Goal: Task Accomplishment & Management: Manage account settings

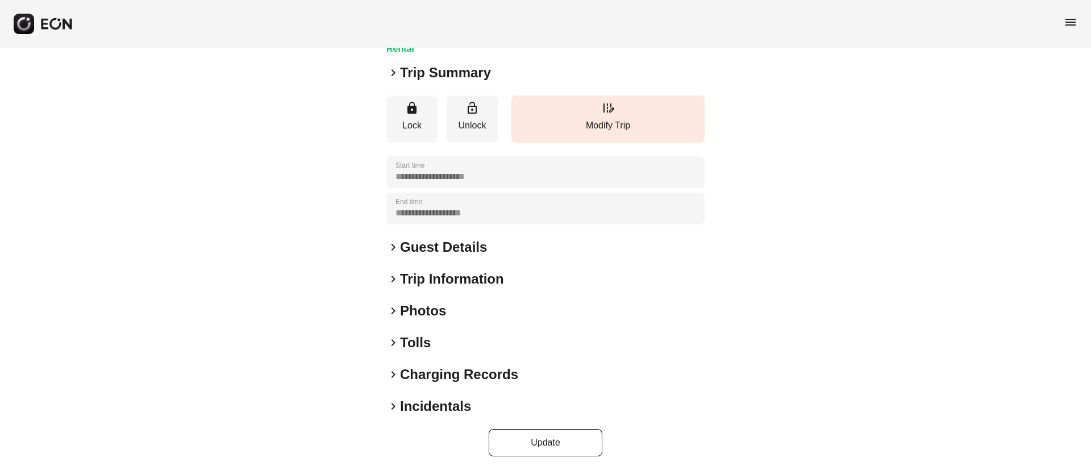
scroll to position [97, 0]
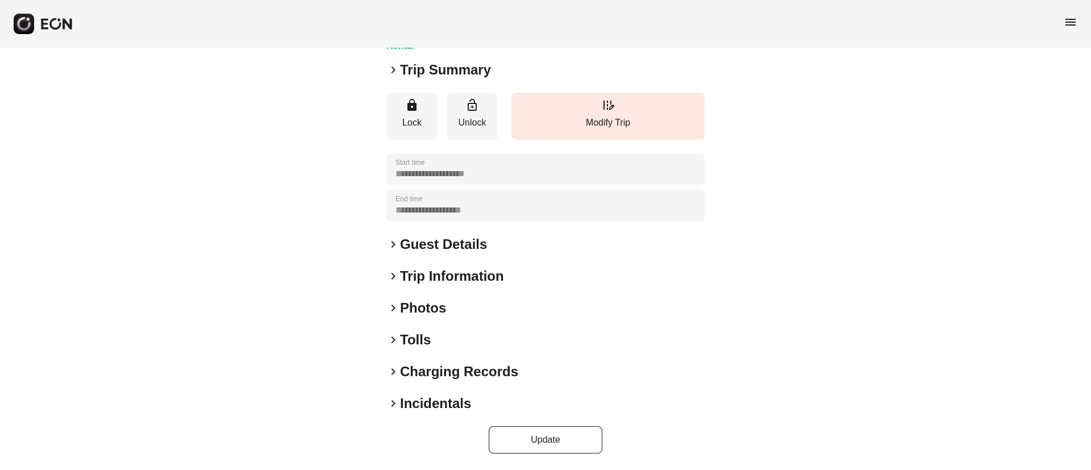
click at [463, 314] on div "keyboard_arrow_right Photos" at bounding box center [545, 308] width 318 height 18
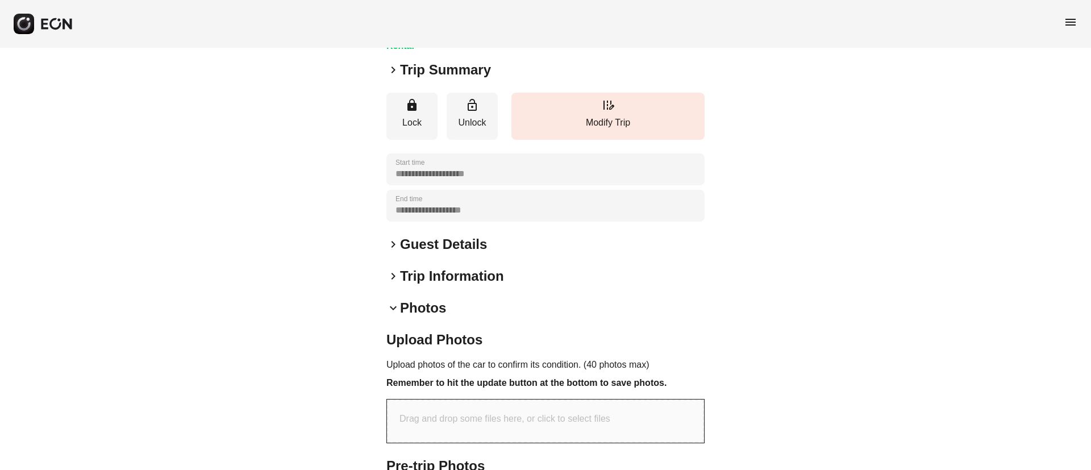
scroll to position [339, 0]
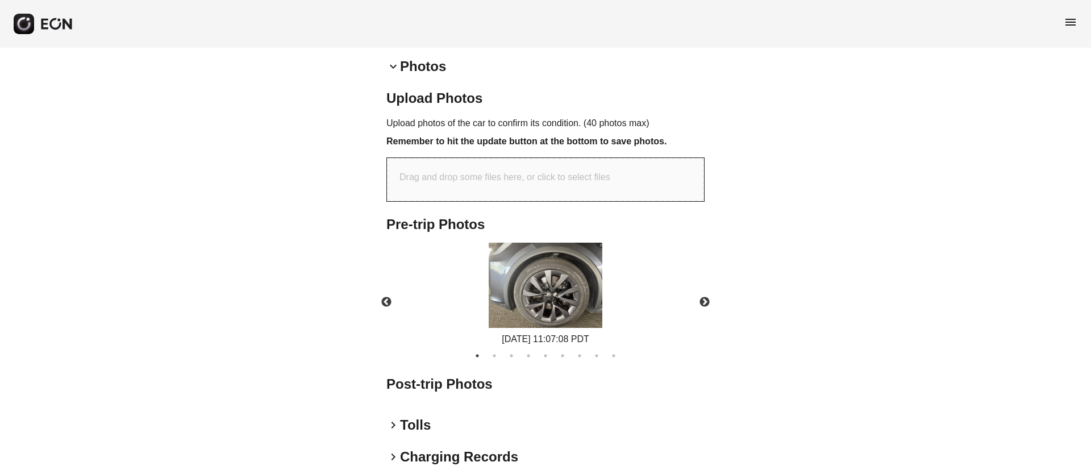
click at [556, 298] on img at bounding box center [546, 285] width 114 height 85
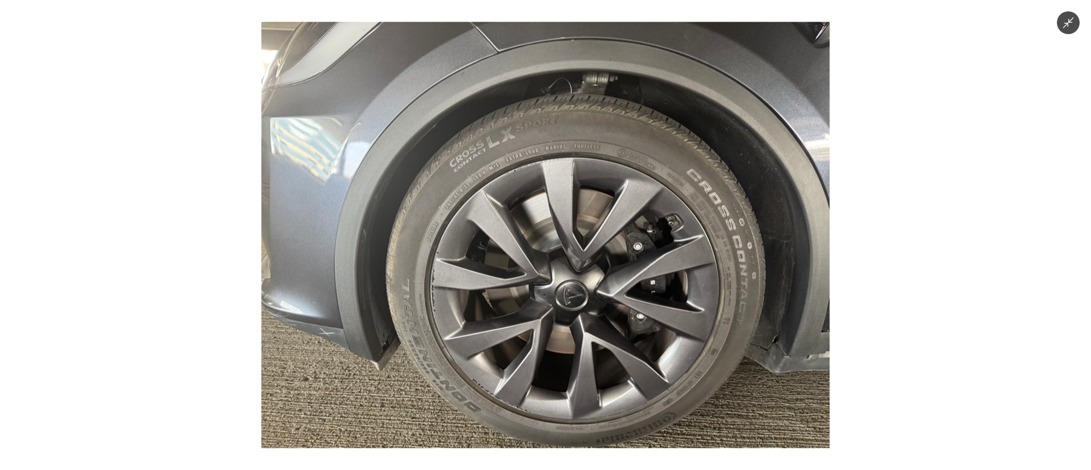
click at [556, 298] on img at bounding box center [545, 235] width 568 height 426
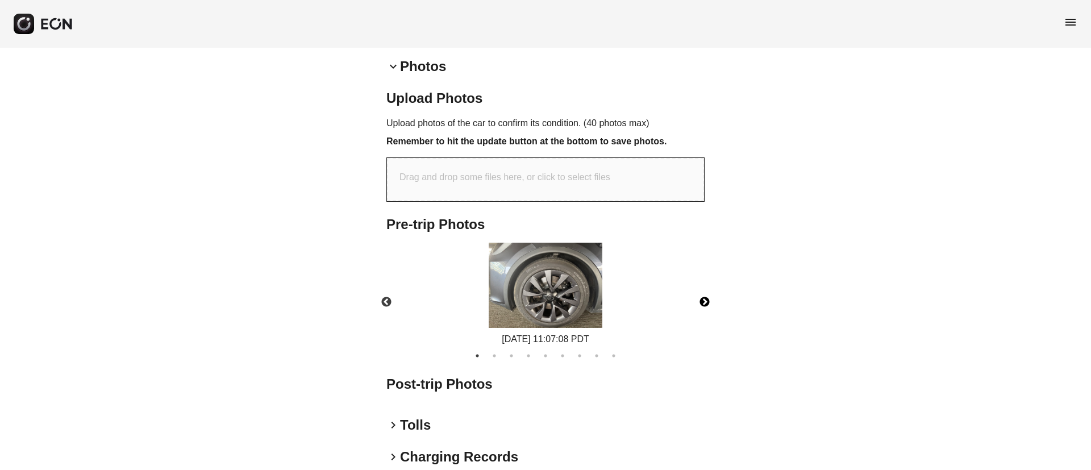
click at [702, 301] on button "Next" at bounding box center [705, 302] width 40 height 40
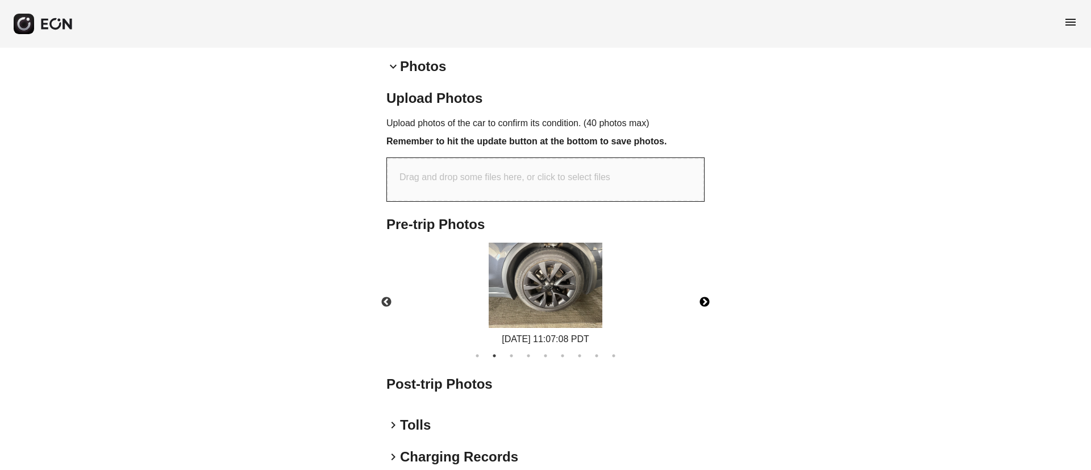
click at [702, 301] on button "Next" at bounding box center [705, 302] width 40 height 40
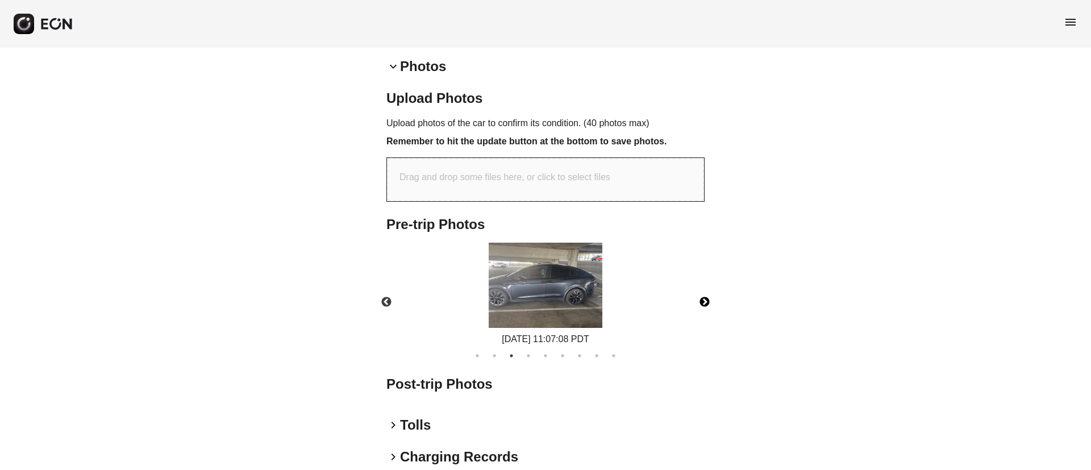
click at [702, 301] on button "Next" at bounding box center [705, 302] width 40 height 40
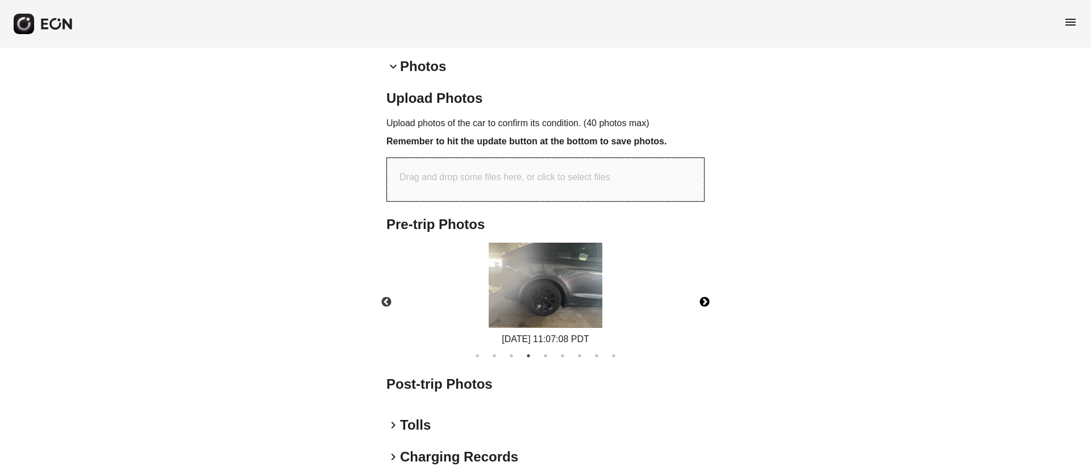
click at [702, 301] on button "Next" at bounding box center [705, 302] width 40 height 40
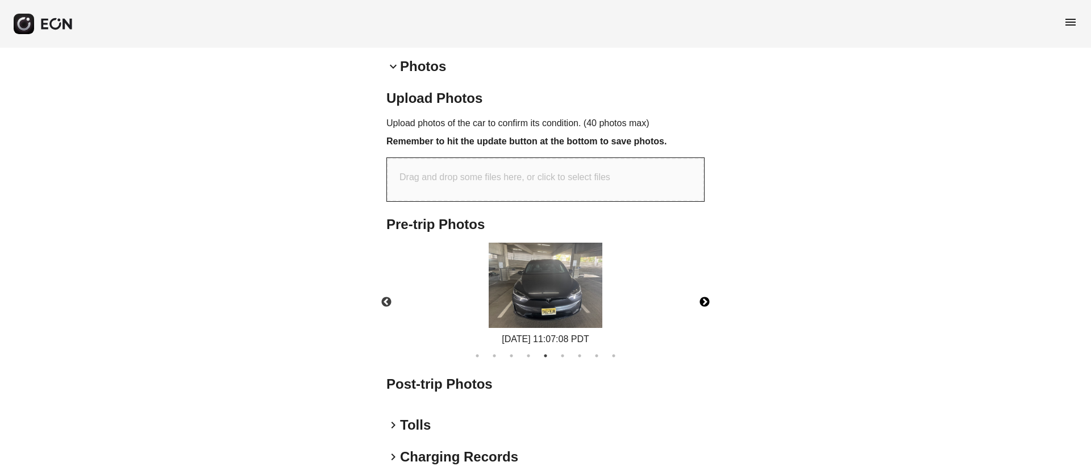
click at [702, 301] on button "Next" at bounding box center [705, 302] width 40 height 40
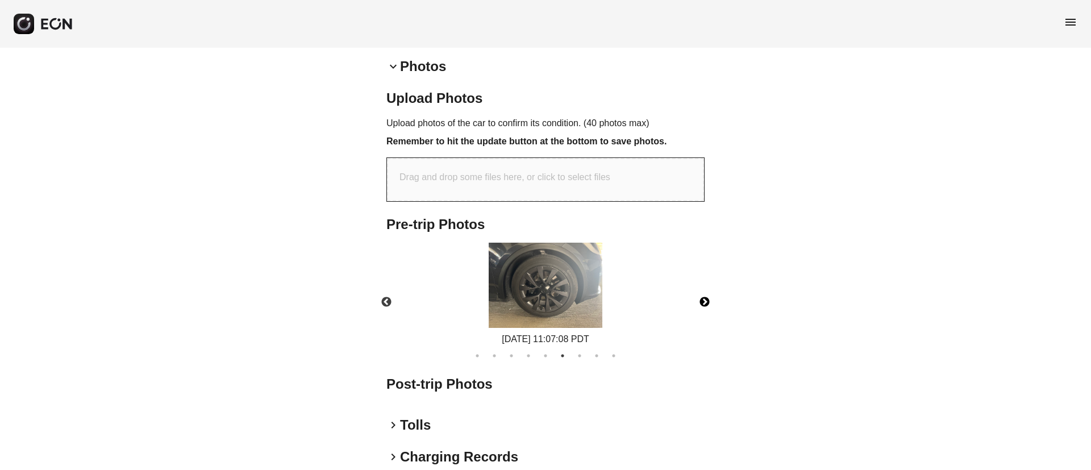
click at [702, 301] on button "Next" at bounding box center [705, 302] width 40 height 40
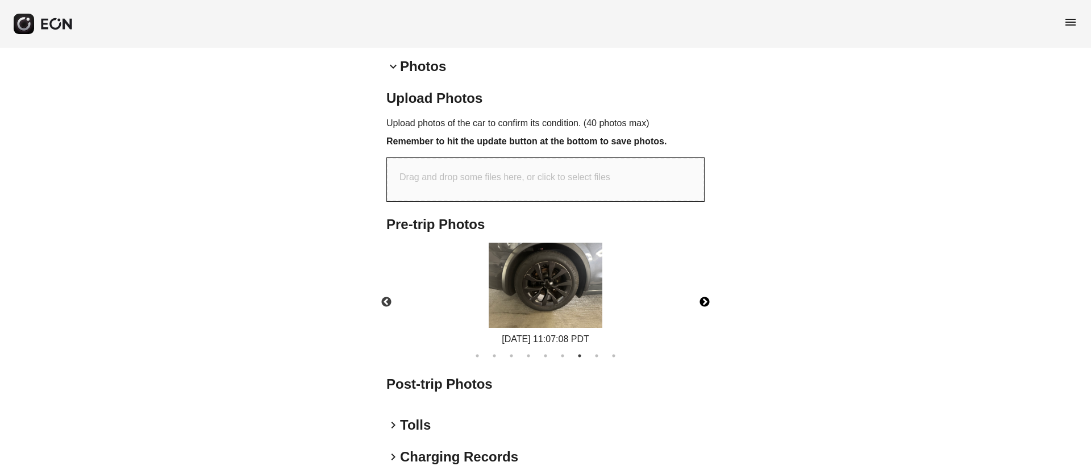
click at [702, 301] on button "Next" at bounding box center [705, 302] width 40 height 40
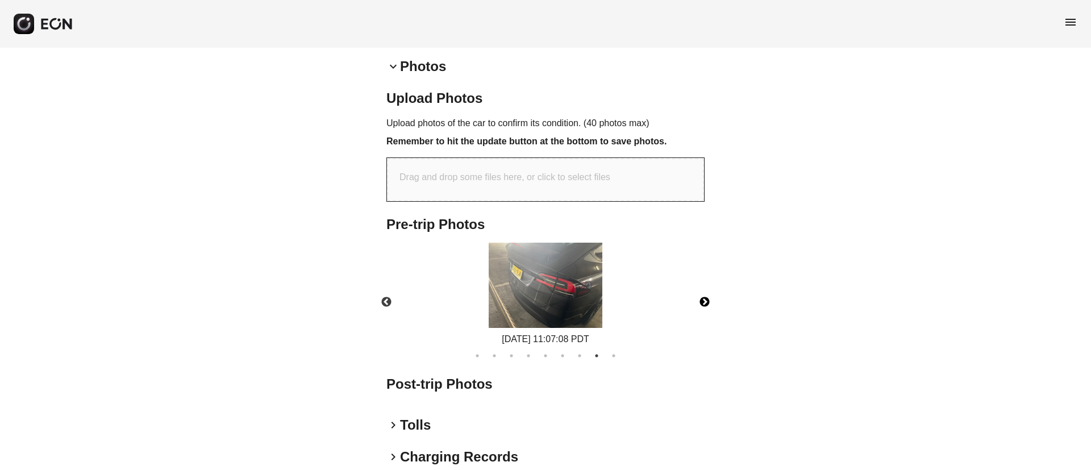
click at [702, 301] on button "Next" at bounding box center [705, 302] width 40 height 40
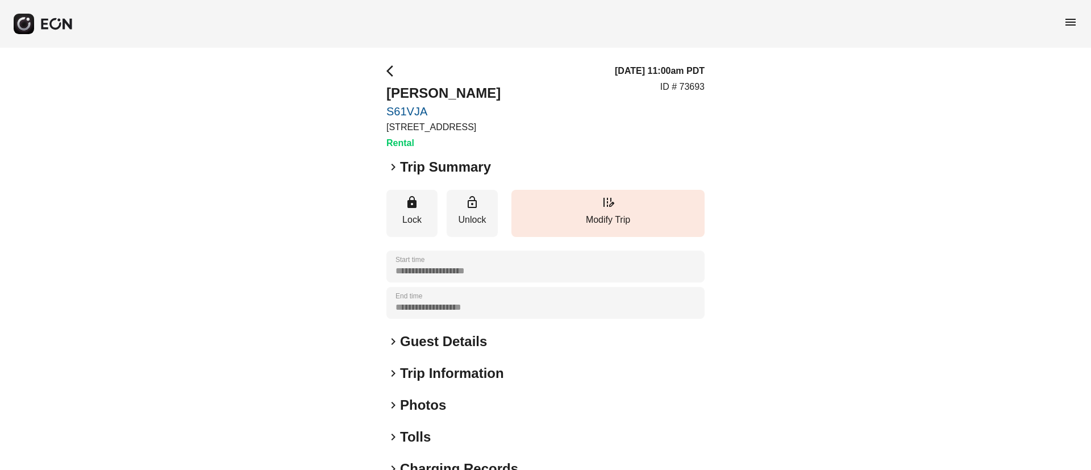
click at [448, 403] on div "keyboard_arrow_right Photos" at bounding box center [545, 405] width 318 height 18
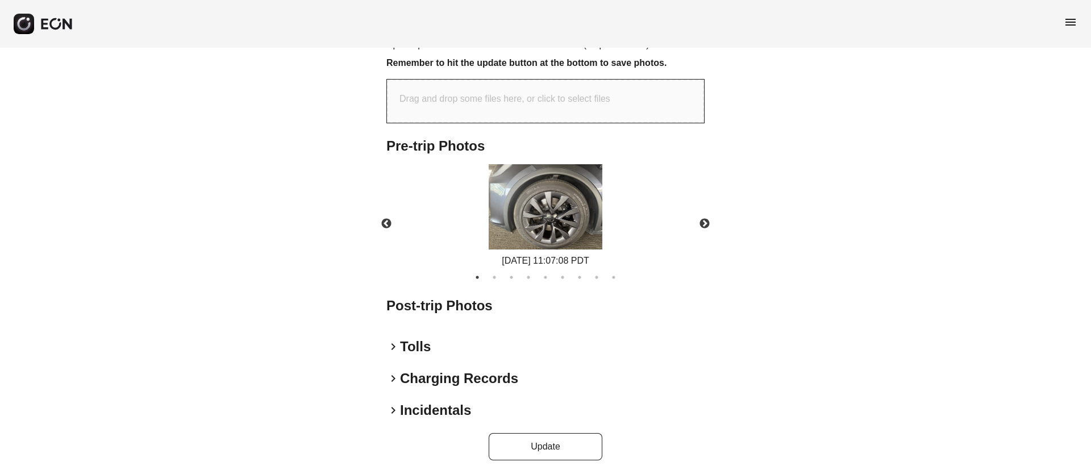
scroll to position [424, 0]
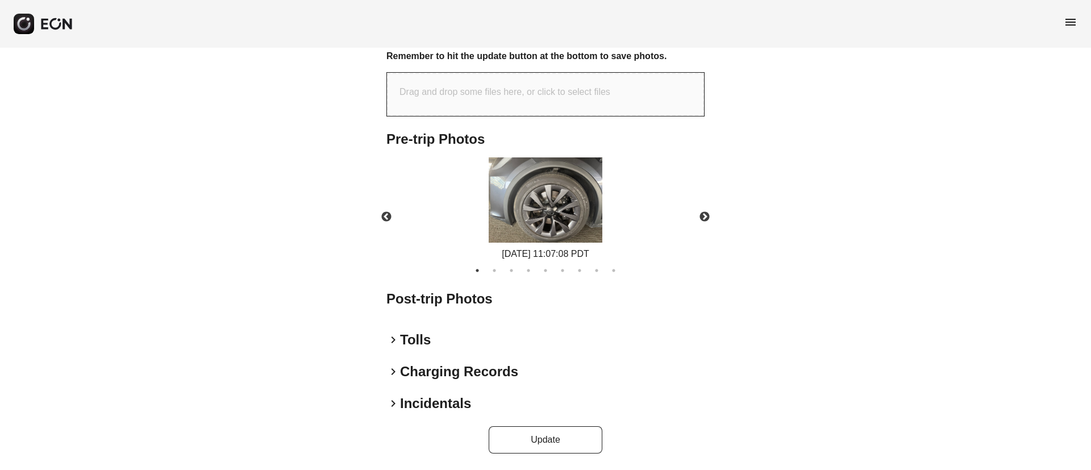
click at [522, 82] on div "Drag and drop some files here, or click to select files" at bounding box center [545, 94] width 317 height 43
type input "**********"
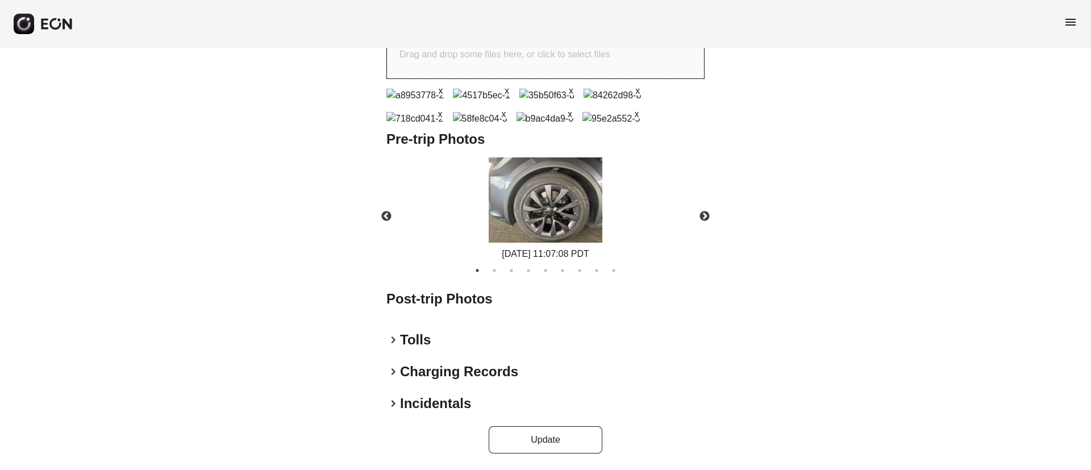
scroll to position [551, 0]
click at [552, 437] on button "Update" at bounding box center [546, 439] width 114 height 27
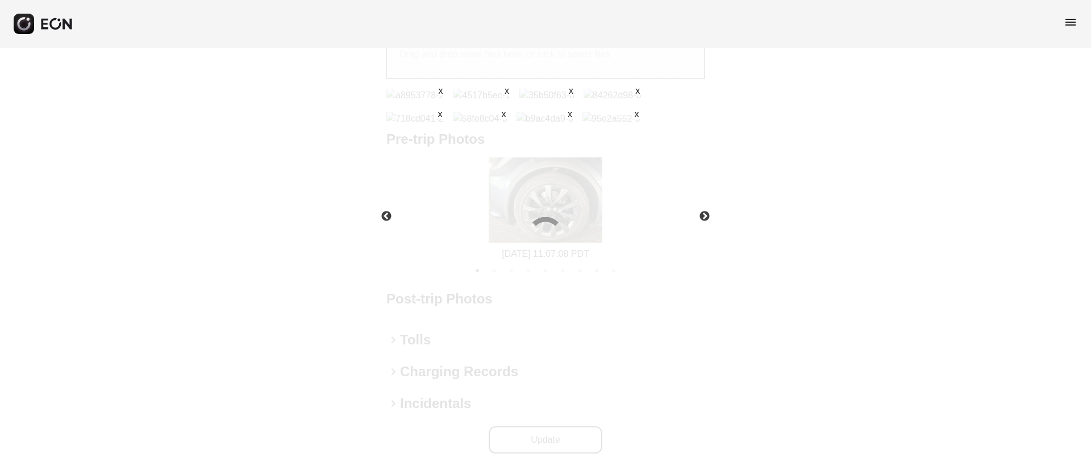
scroll to position [424, 0]
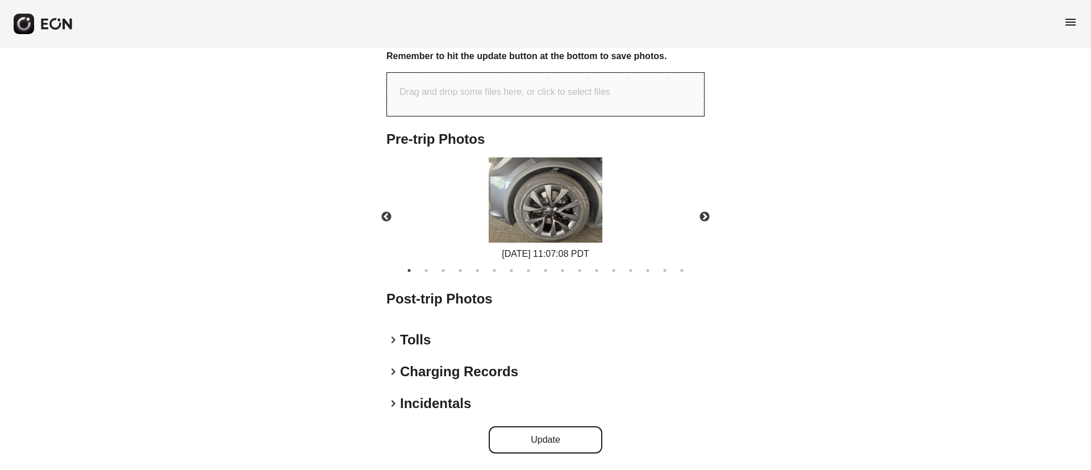
click at [587, 214] on img at bounding box center [546, 199] width 114 height 85
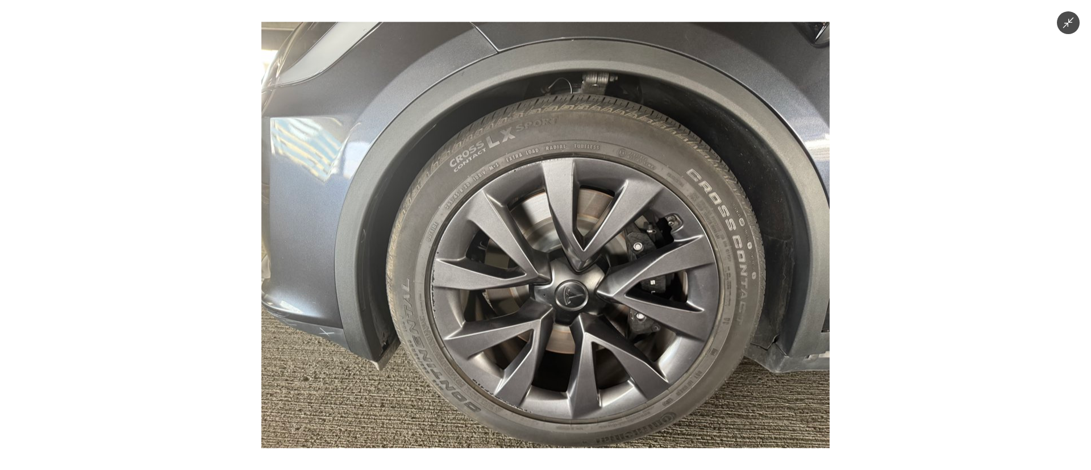
click at [587, 214] on img at bounding box center [545, 235] width 568 height 426
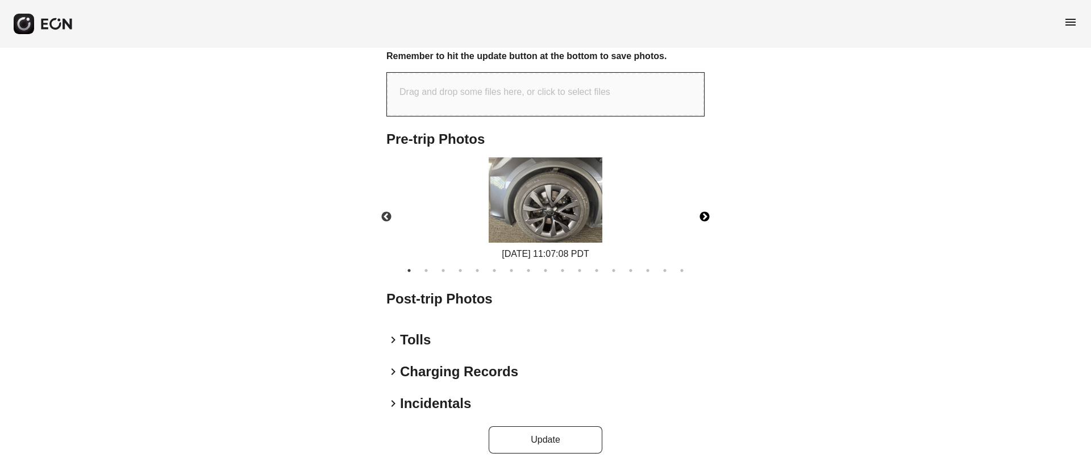
click at [708, 217] on button "Next" at bounding box center [705, 217] width 40 height 40
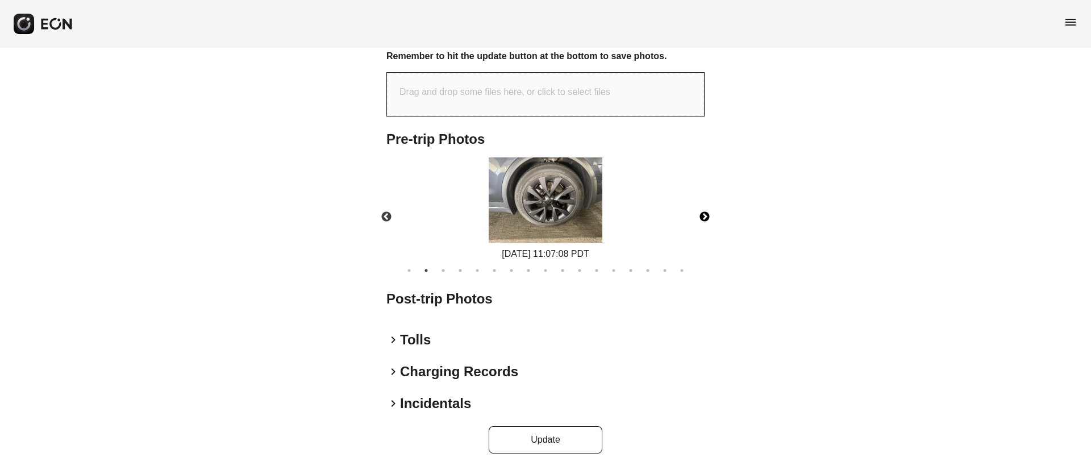
click at [708, 217] on button "Next" at bounding box center [705, 217] width 40 height 40
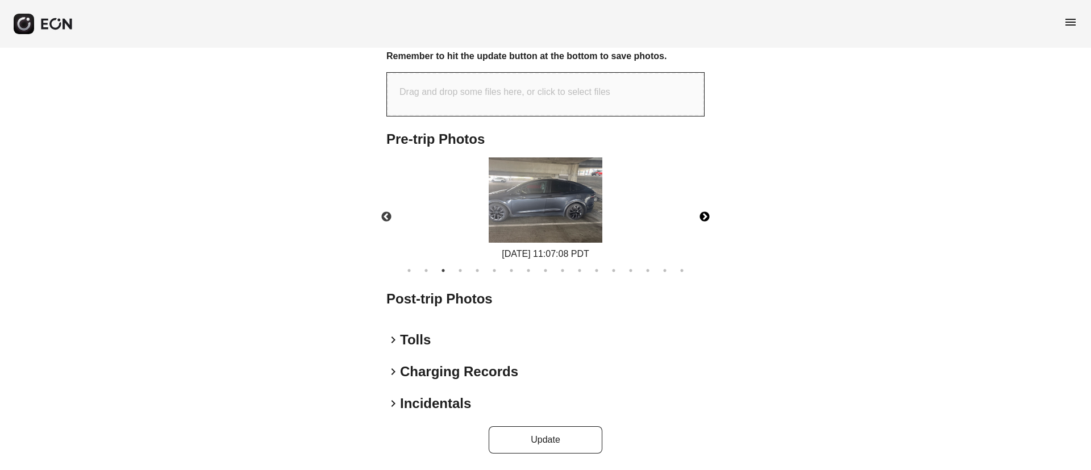
click at [592, 221] on img at bounding box center [546, 199] width 114 height 85
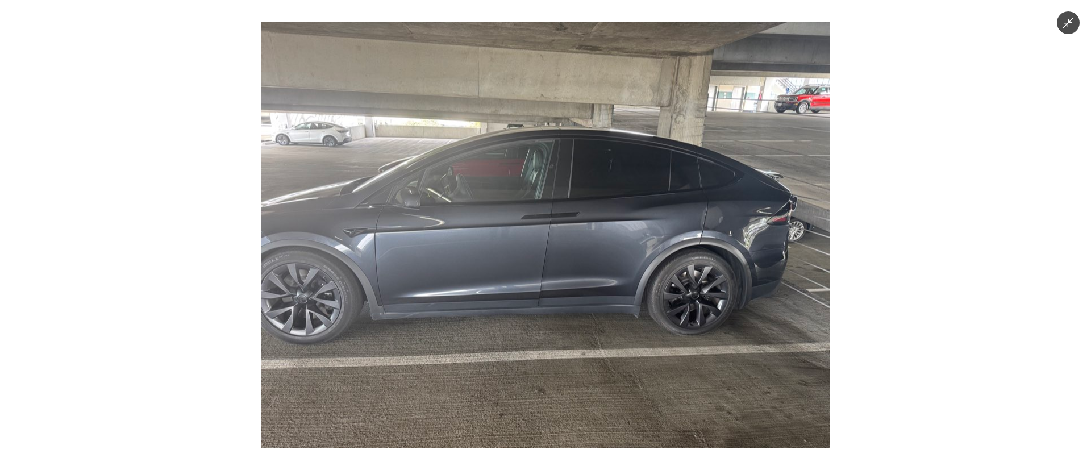
click at [592, 221] on img at bounding box center [545, 235] width 568 height 426
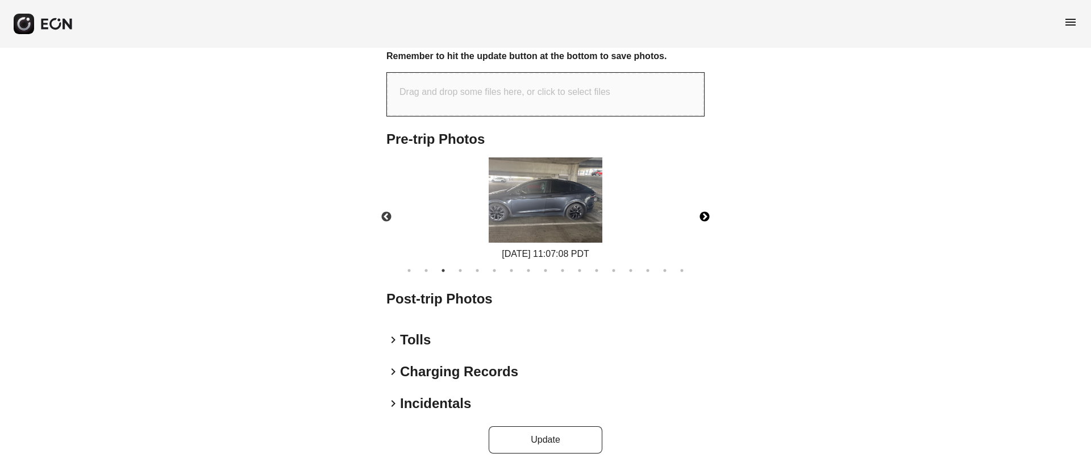
click at [703, 218] on button "Next" at bounding box center [705, 217] width 40 height 40
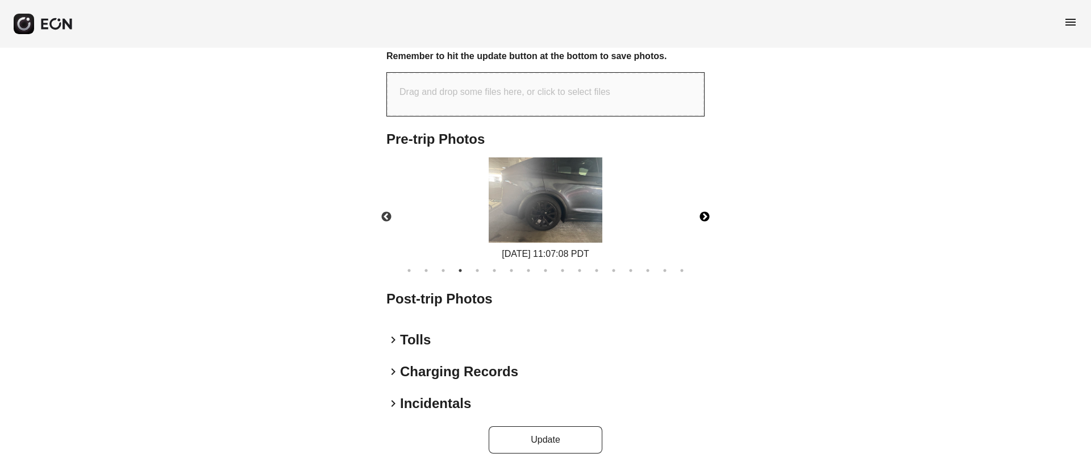
click at [703, 218] on button "Next" at bounding box center [705, 217] width 40 height 40
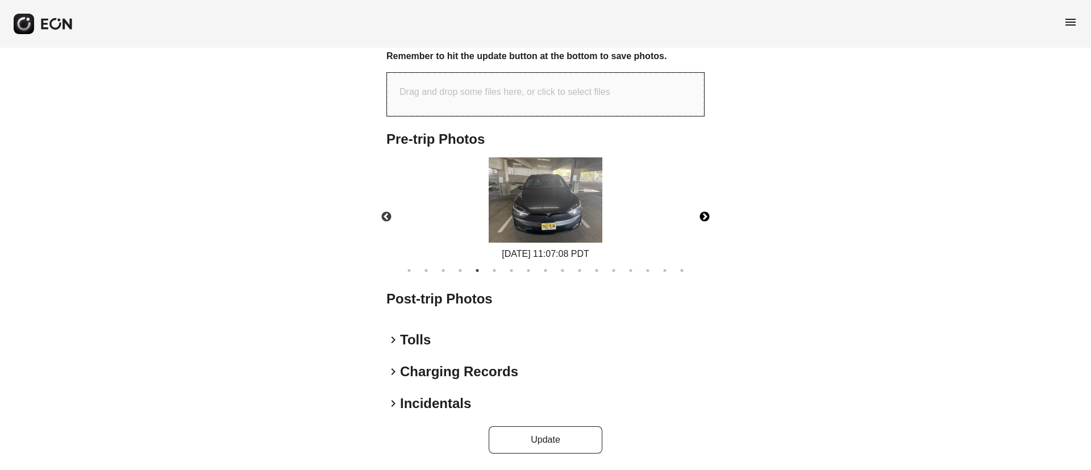
click at [535, 221] on img at bounding box center [546, 199] width 114 height 85
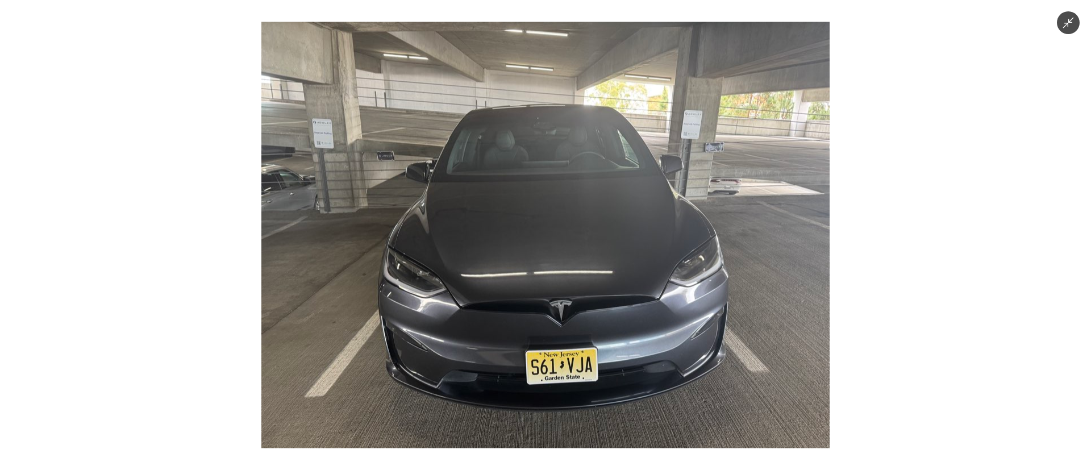
click at [612, 227] on img at bounding box center [545, 235] width 568 height 426
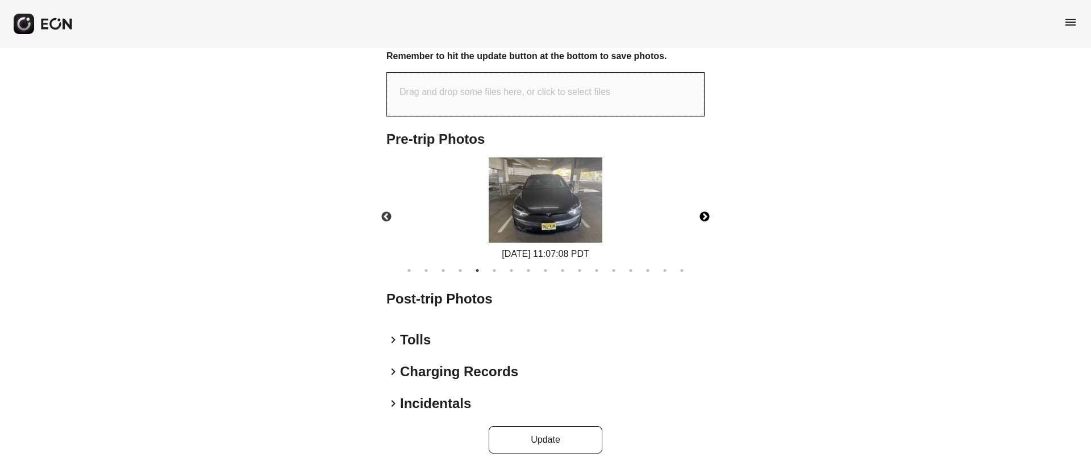
click at [709, 214] on button "Next" at bounding box center [705, 217] width 40 height 40
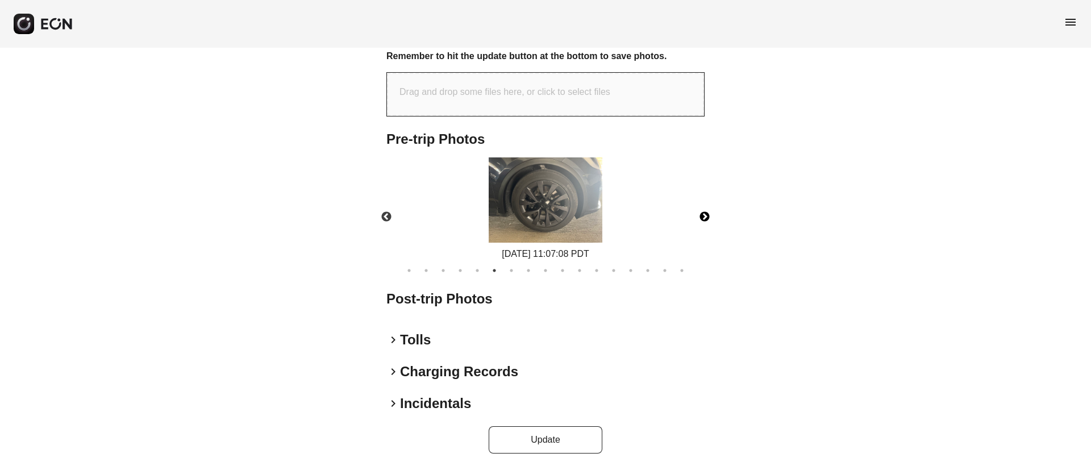
click at [709, 214] on button "Next" at bounding box center [705, 217] width 40 height 40
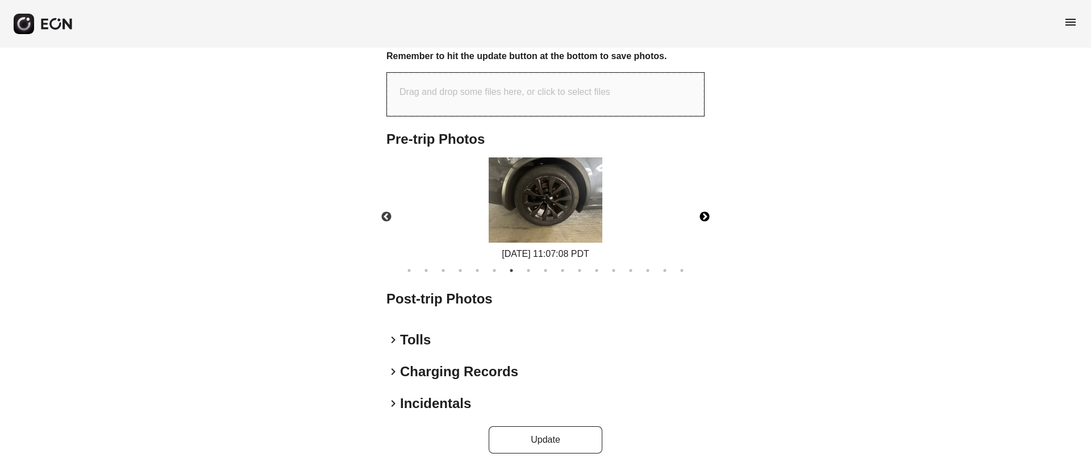
click at [706, 214] on button "Next" at bounding box center [705, 217] width 40 height 40
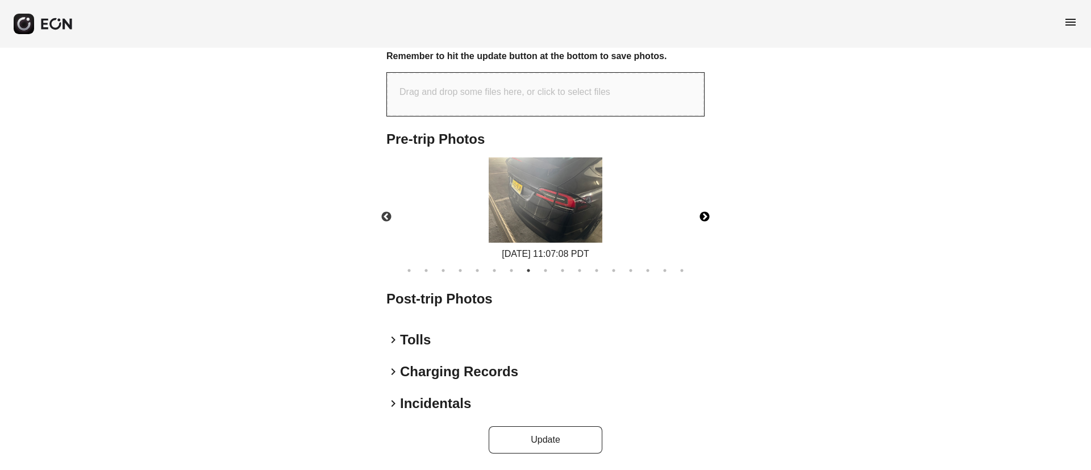
click at [531, 205] on img at bounding box center [546, 199] width 114 height 85
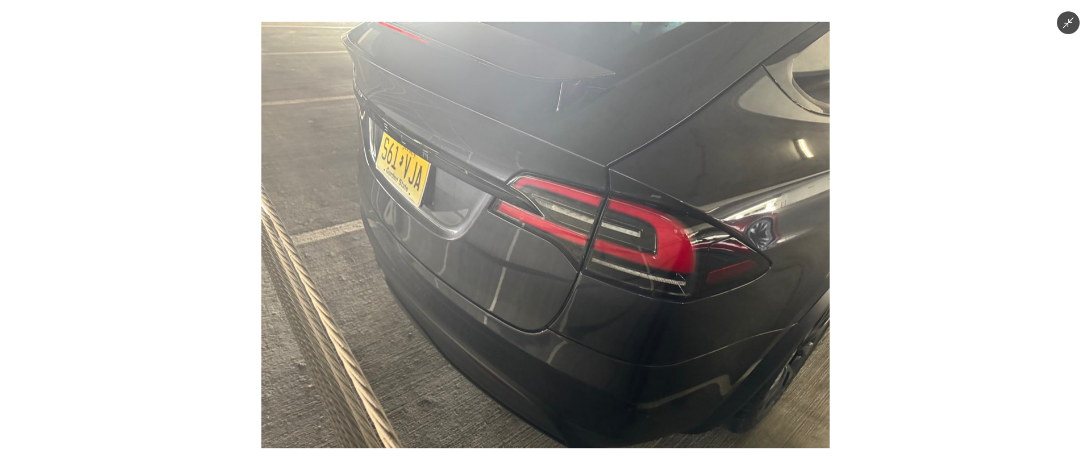
click at [531, 205] on img at bounding box center [545, 235] width 568 height 426
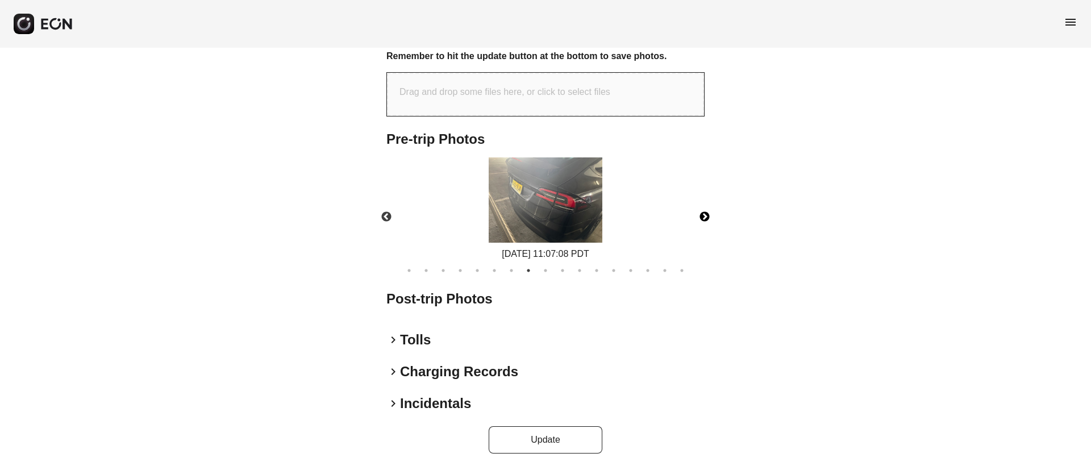
click at [701, 214] on button "Next" at bounding box center [705, 217] width 40 height 40
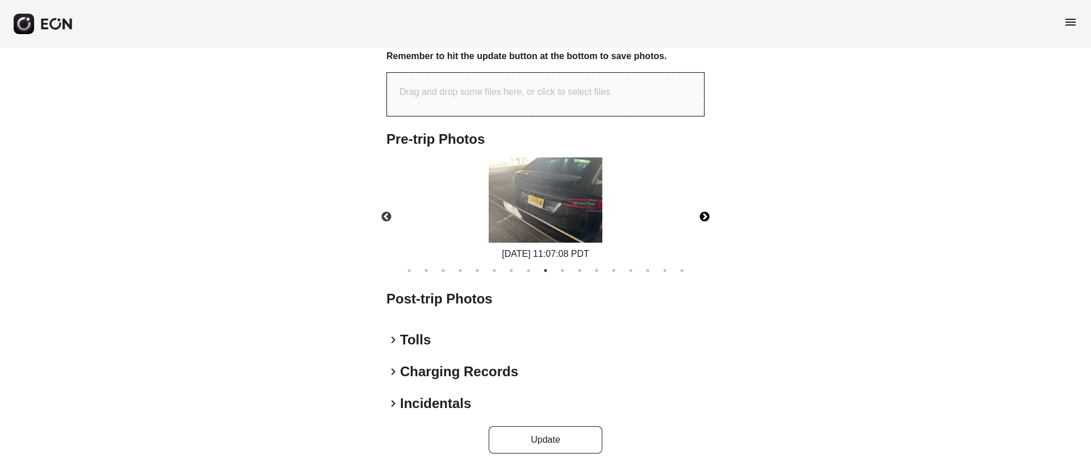
click at [701, 214] on button "Next" at bounding box center [705, 217] width 40 height 40
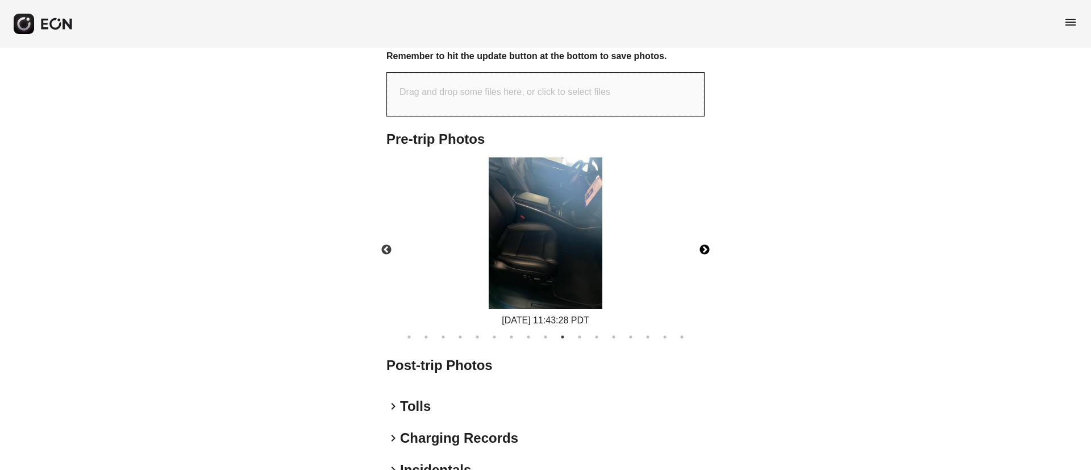
click at [704, 251] on button "Next" at bounding box center [705, 250] width 40 height 40
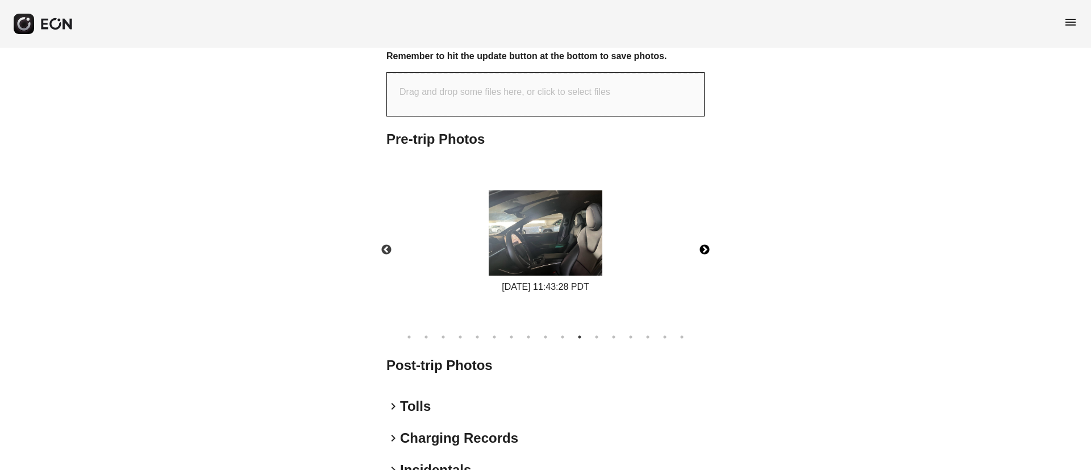
click at [704, 251] on button "Next" at bounding box center [705, 250] width 40 height 40
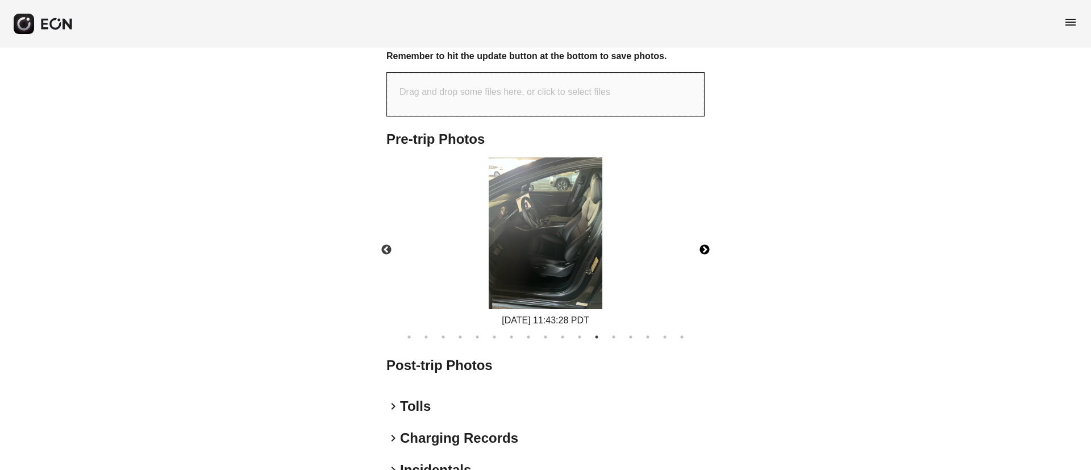
click at [704, 251] on button "Next" at bounding box center [705, 250] width 40 height 40
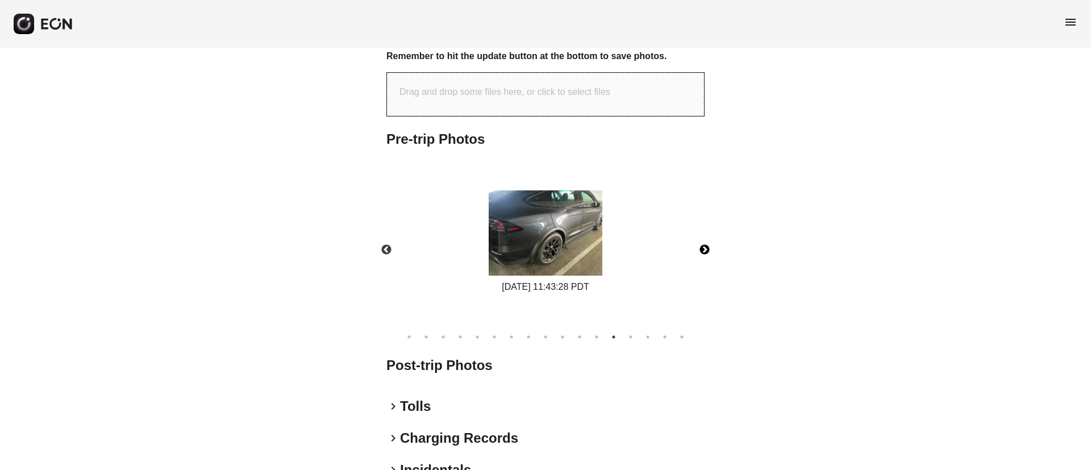
click at [711, 248] on button "Next" at bounding box center [705, 250] width 40 height 40
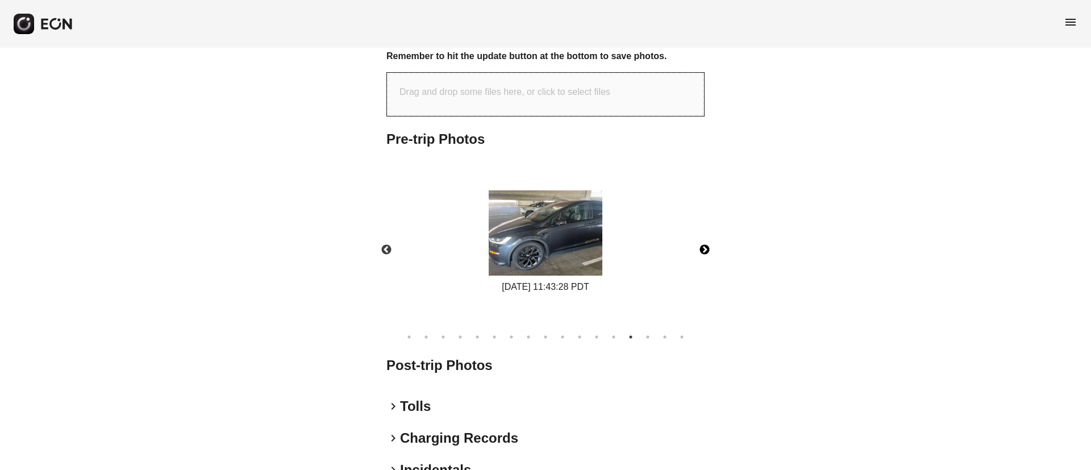
click at [538, 238] on img at bounding box center [546, 232] width 114 height 85
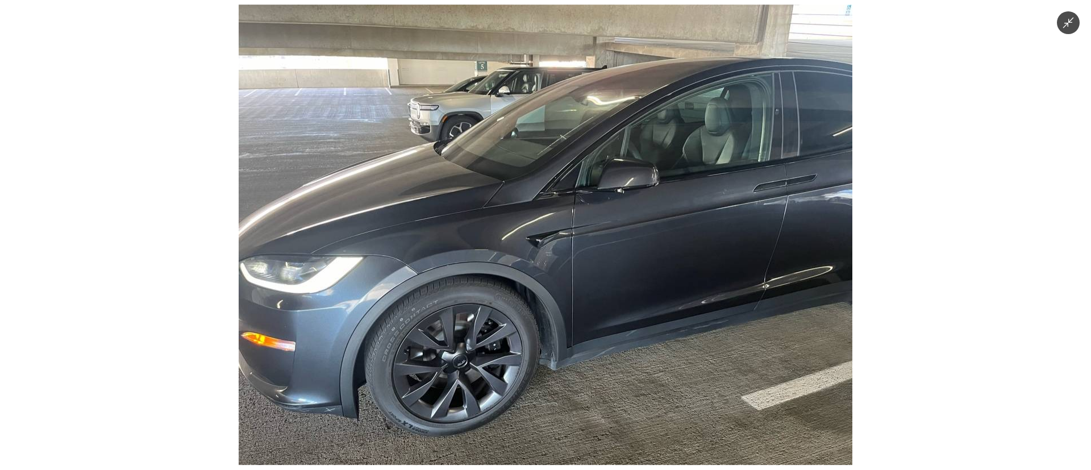
click at [538, 238] on img at bounding box center [546, 235] width 614 height 460
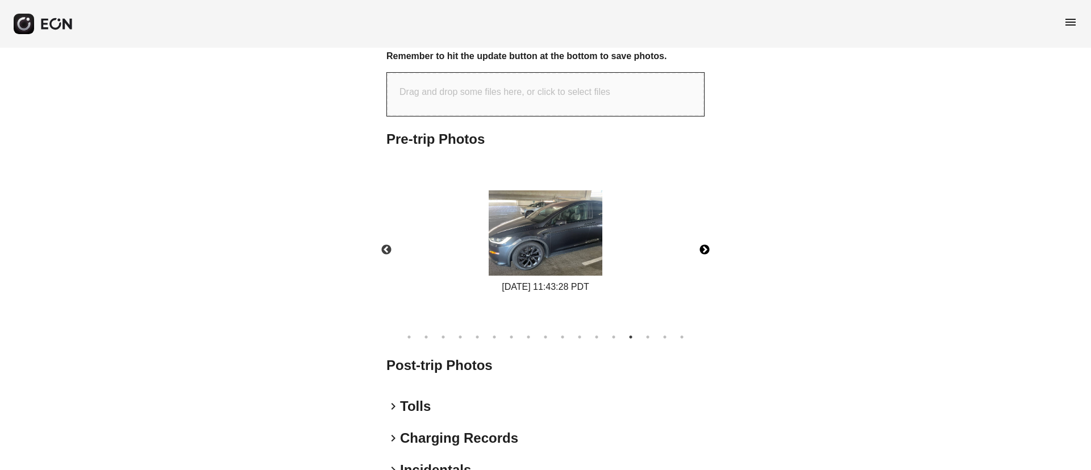
click at [705, 247] on button "Next" at bounding box center [705, 250] width 40 height 40
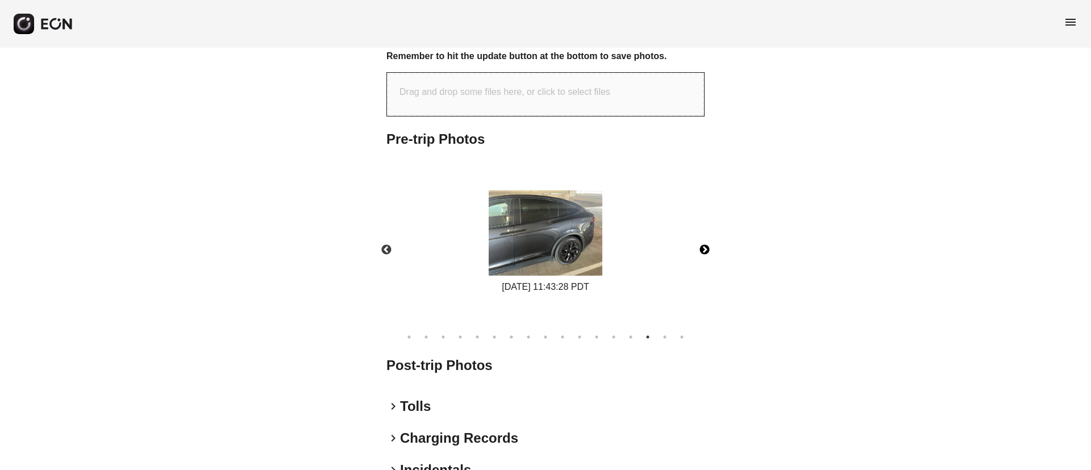
click at [705, 247] on button "Next" at bounding box center [705, 250] width 40 height 40
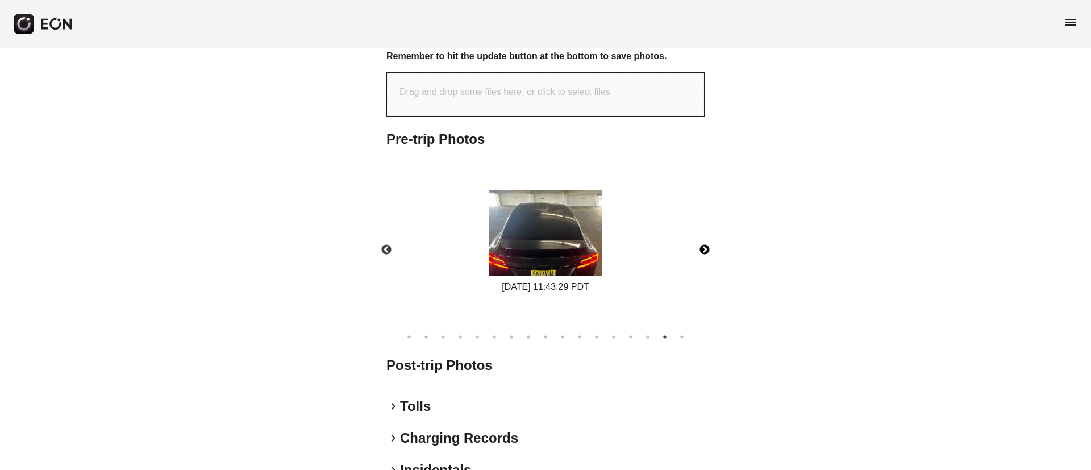
click at [702, 253] on button "Next" at bounding box center [705, 250] width 40 height 40
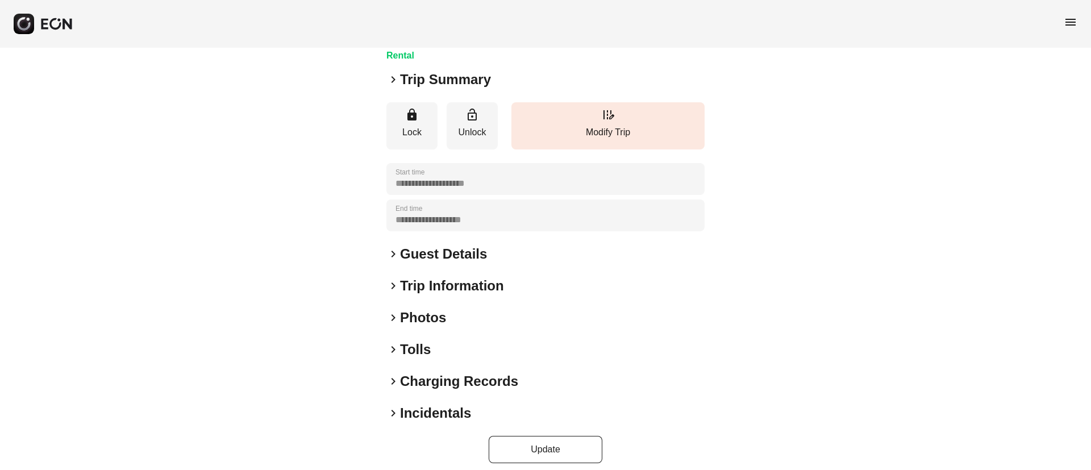
scroll to position [97, 0]
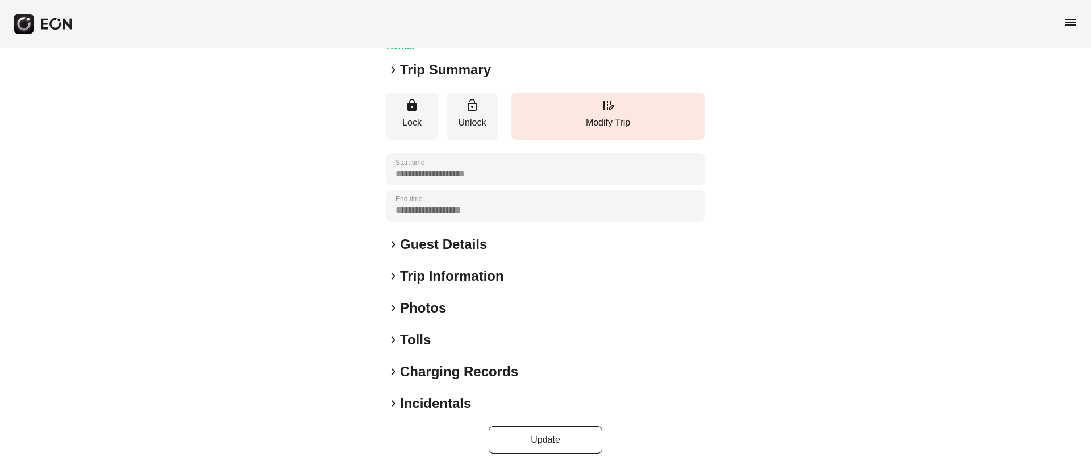
click at [458, 302] on div "keyboard_arrow_right Photos" at bounding box center [545, 308] width 318 height 18
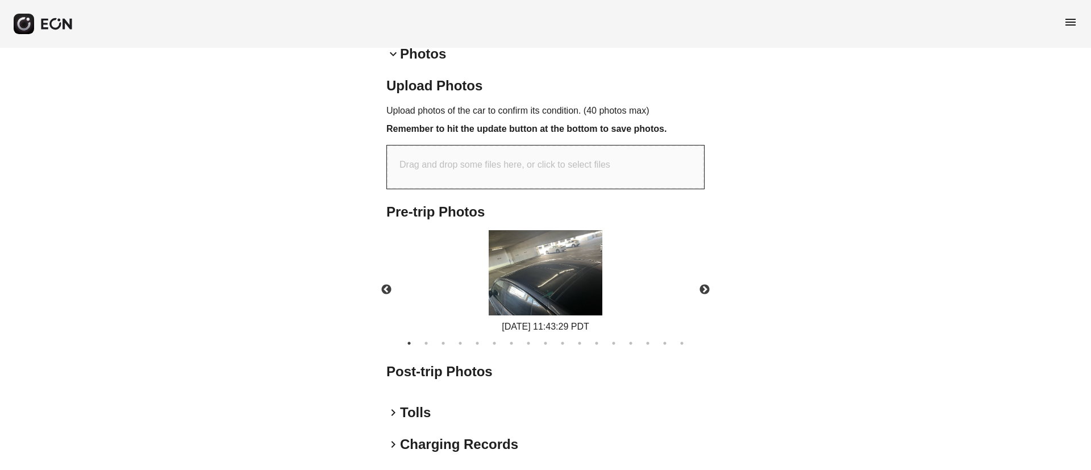
scroll to position [353, 0]
click at [708, 284] on button "Next" at bounding box center [705, 288] width 40 height 40
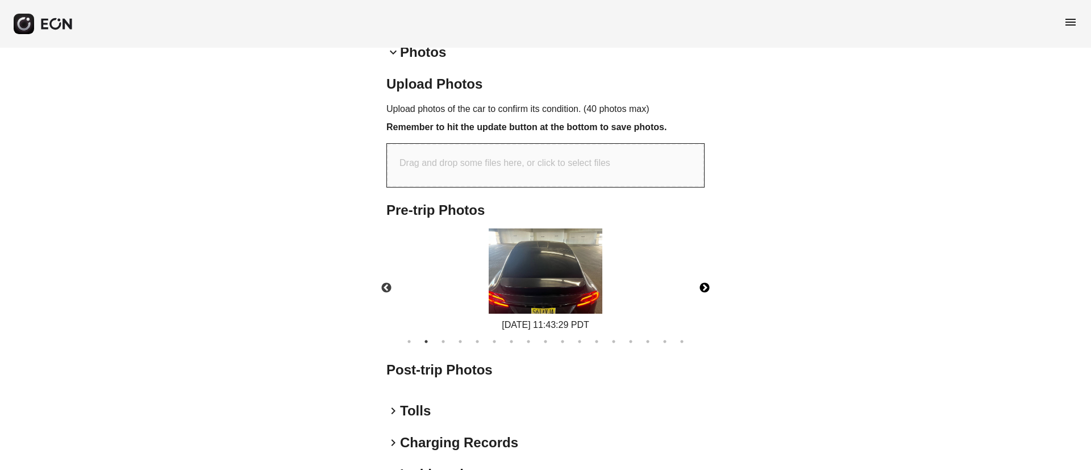
click at [708, 284] on button "Next" at bounding box center [705, 288] width 40 height 40
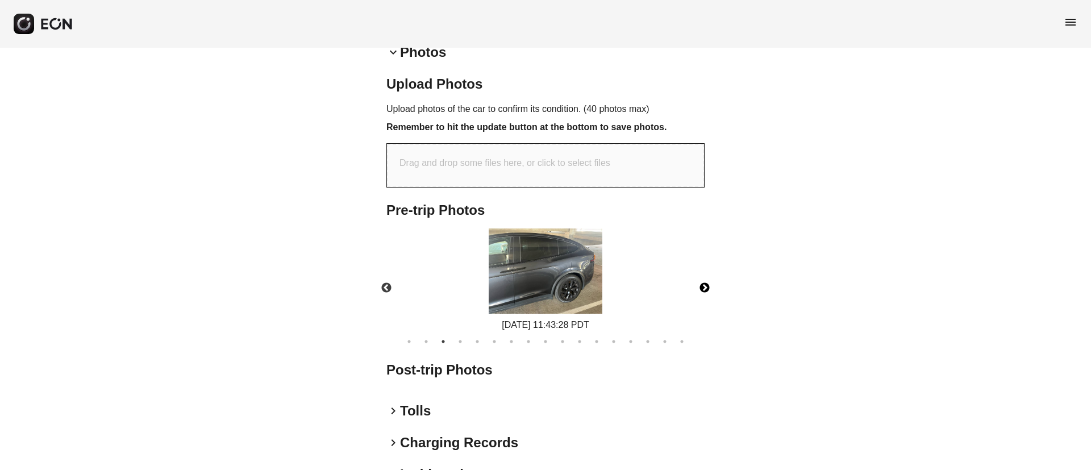
click at [708, 284] on button "Next" at bounding box center [705, 288] width 40 height 40
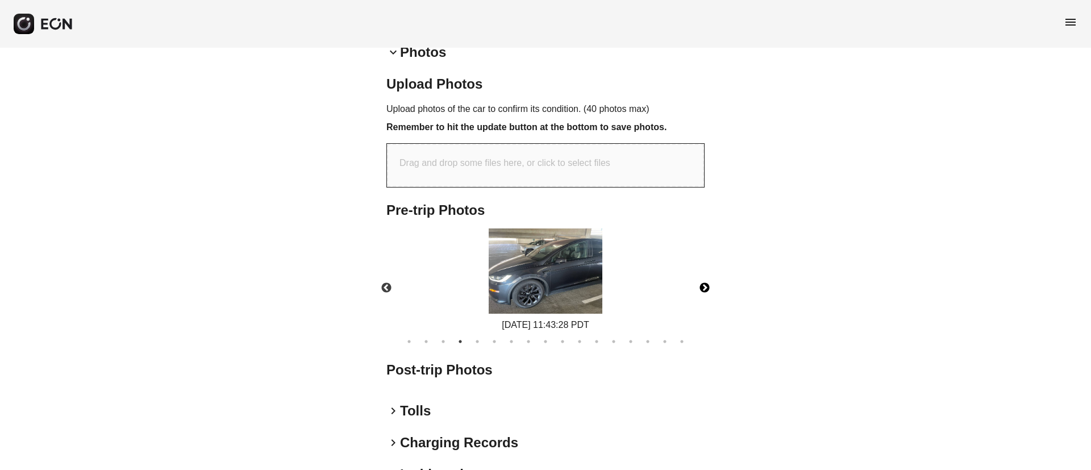
click at [708, 284] on button "Next" at bounding box center [705, 288] width 40 height 40
